Goal: Communication & Community: Connect with others

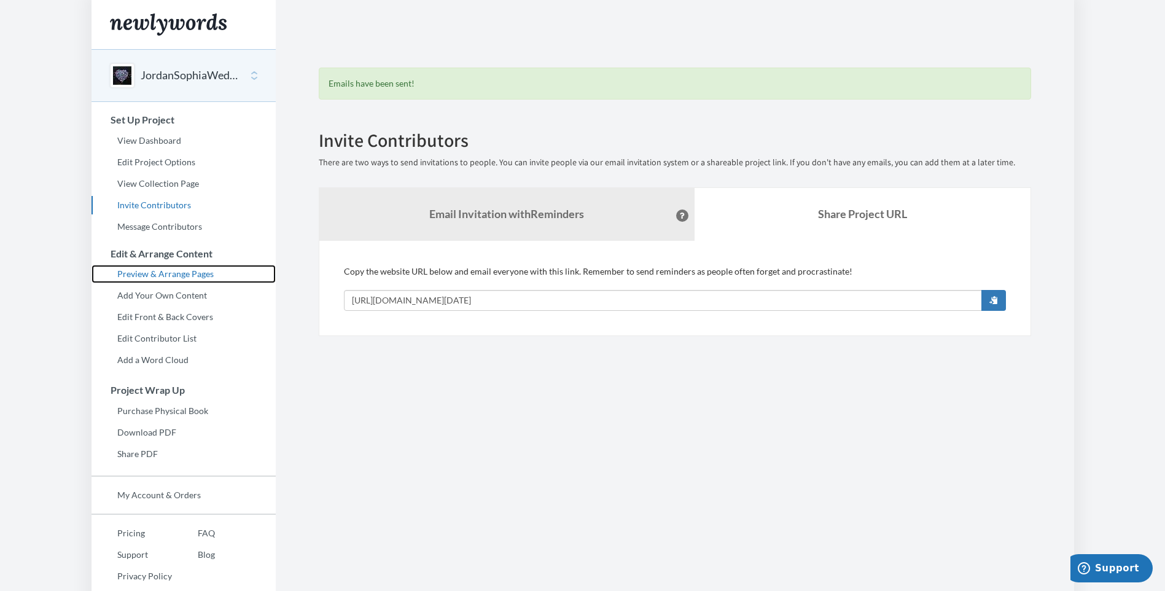
click at [173, 272] on link "Preview & Arrange Pages" at bounding box center [183, 274] width 184 height 18
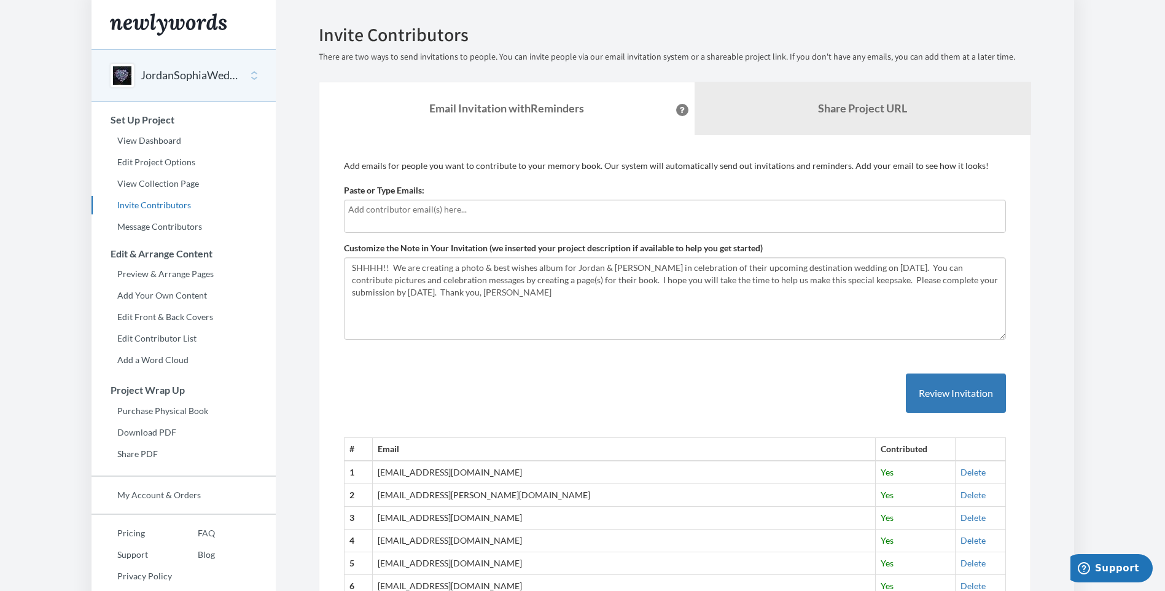
click at [400, 214] on input "text" at bounding box center [674, 210] width 653 height 14
type input "davidwenninghoff@hotmail.co"
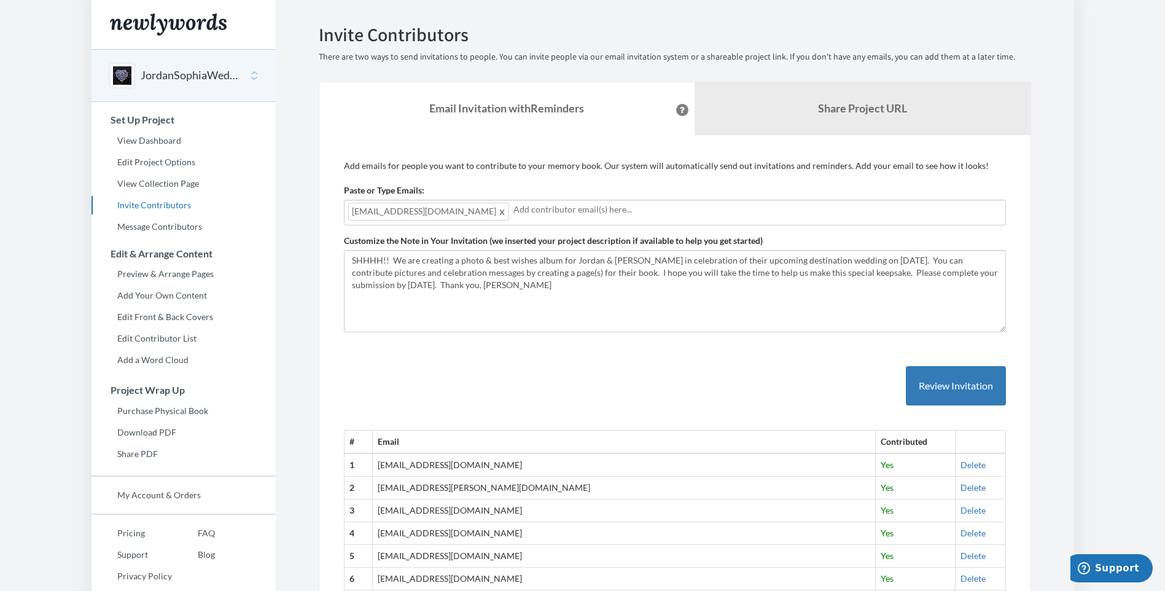
click at [464, 215] on span "davidwenninghoff@hotmail.co" at bounding box center [428, 212] width 161 height 18
click at [498, 211] on span at bounding box center [502, 211] width 9 height 15
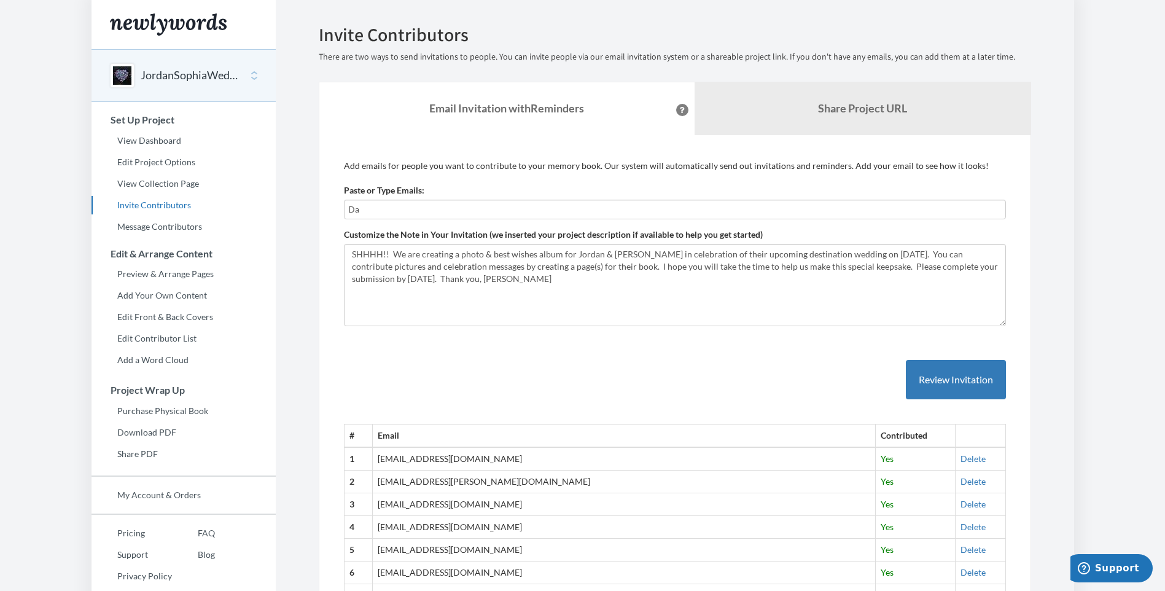
type input "D"
type input "davidwenninghoff@hotmail.com"
click at [948, 374] on button "Review Invitation" at bounding box center [956, 380] width 100 height 40
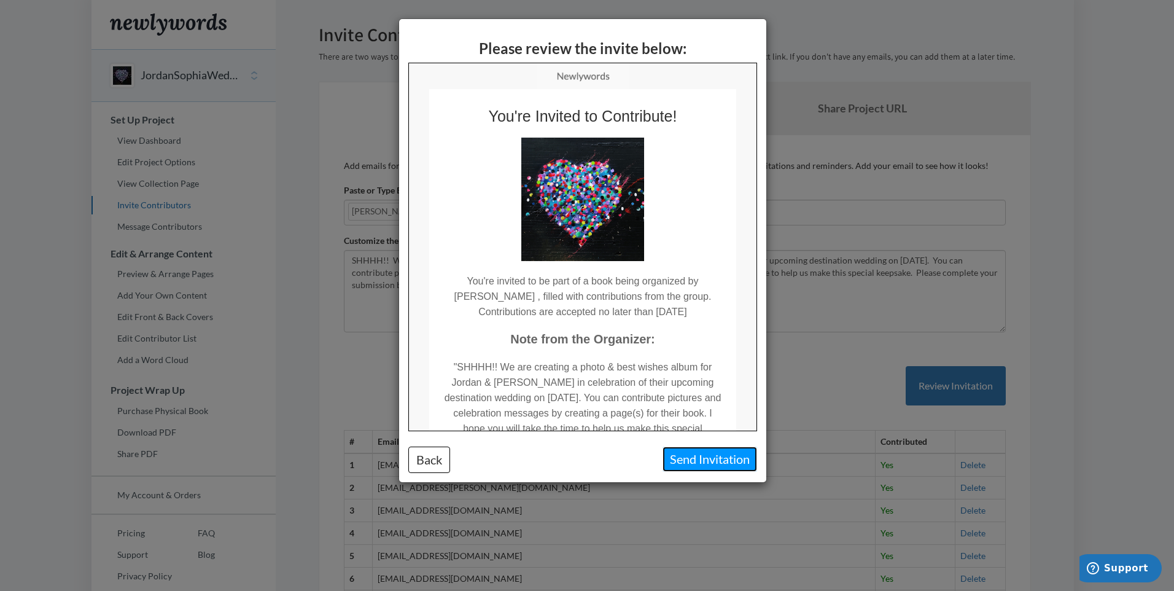
click at [680, 459] on button "Send Invitation" at bounding box center [710, 458] width 95 height 25
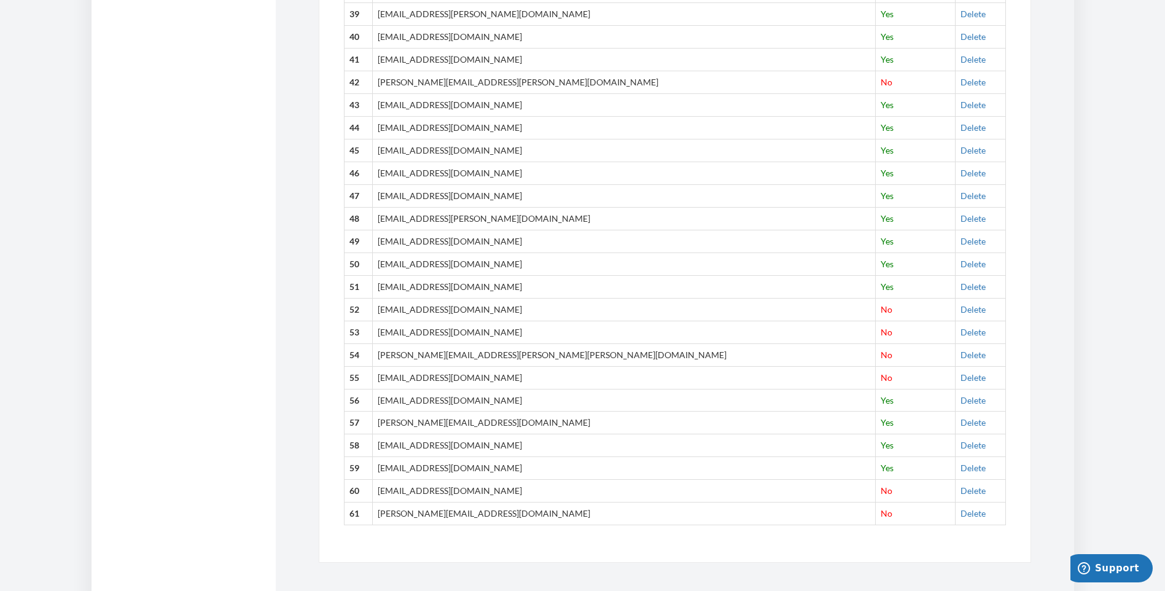
scroll to position [1423, 0]
